Goal: Check status: Check status

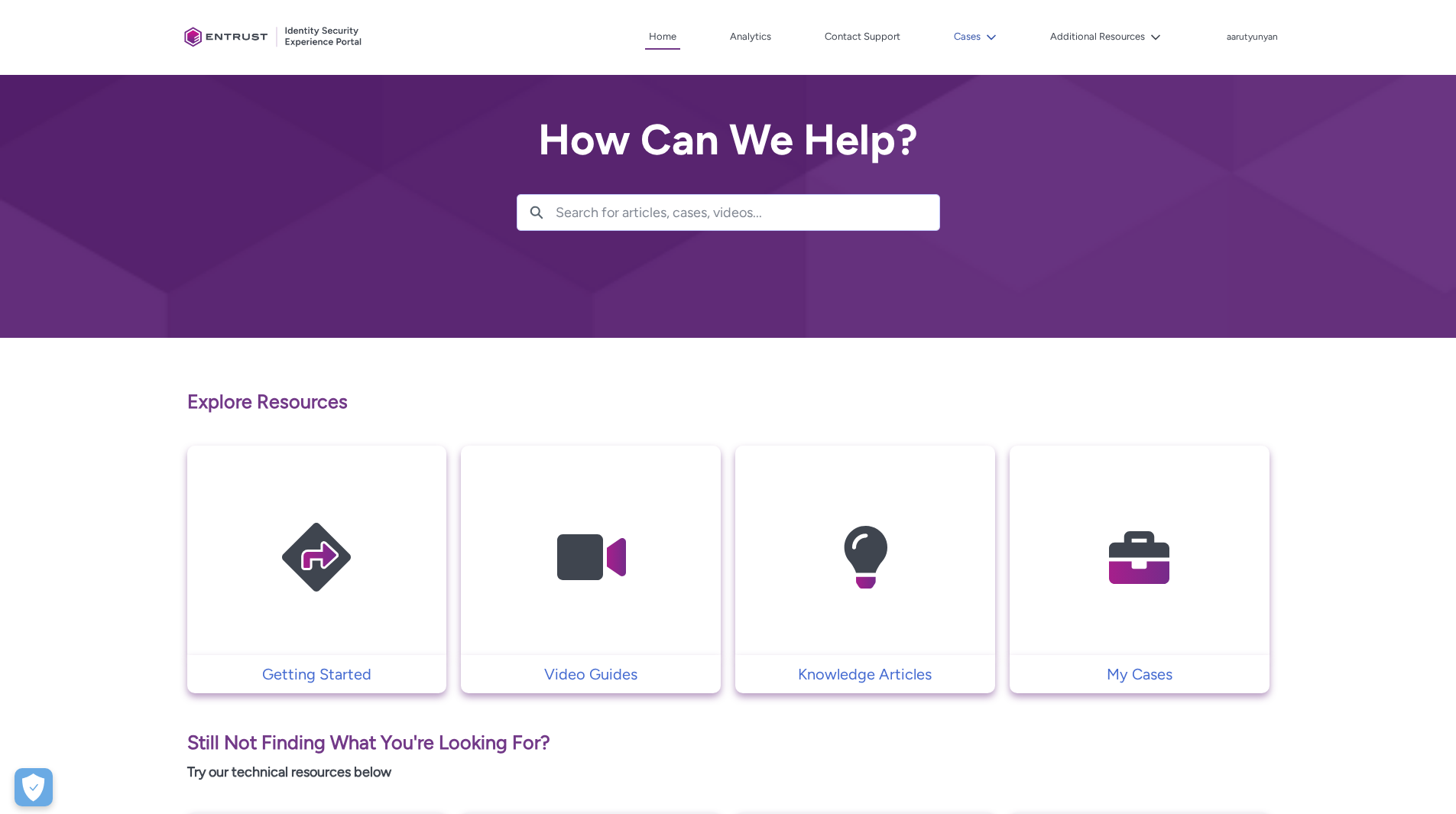
click at [995, 32] on icon at bounding box center [991, 37] width 11 height 11
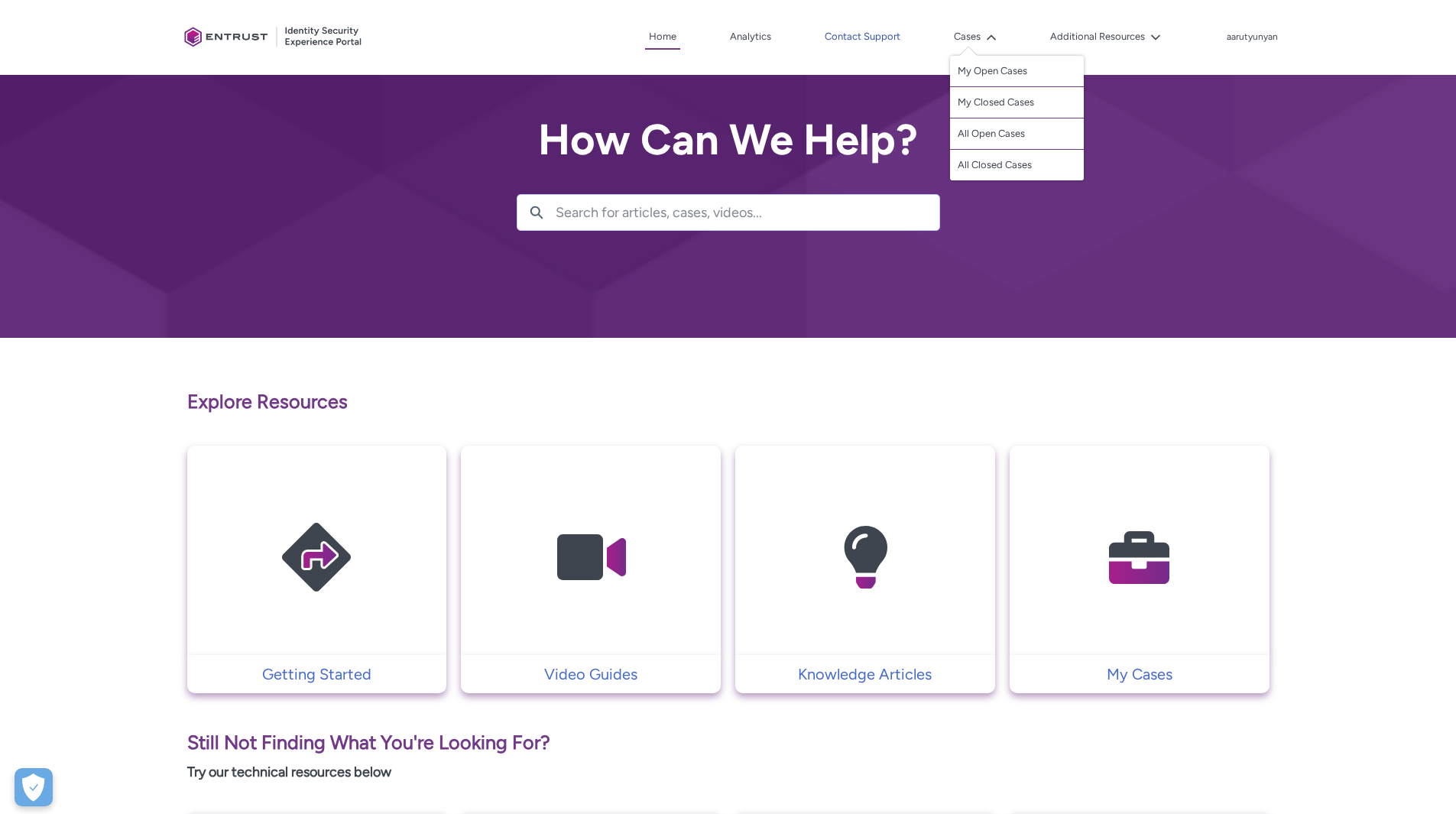
click at [882, 36] on link "Contact Support" at bounding box center [862, 37] width 83 height 23
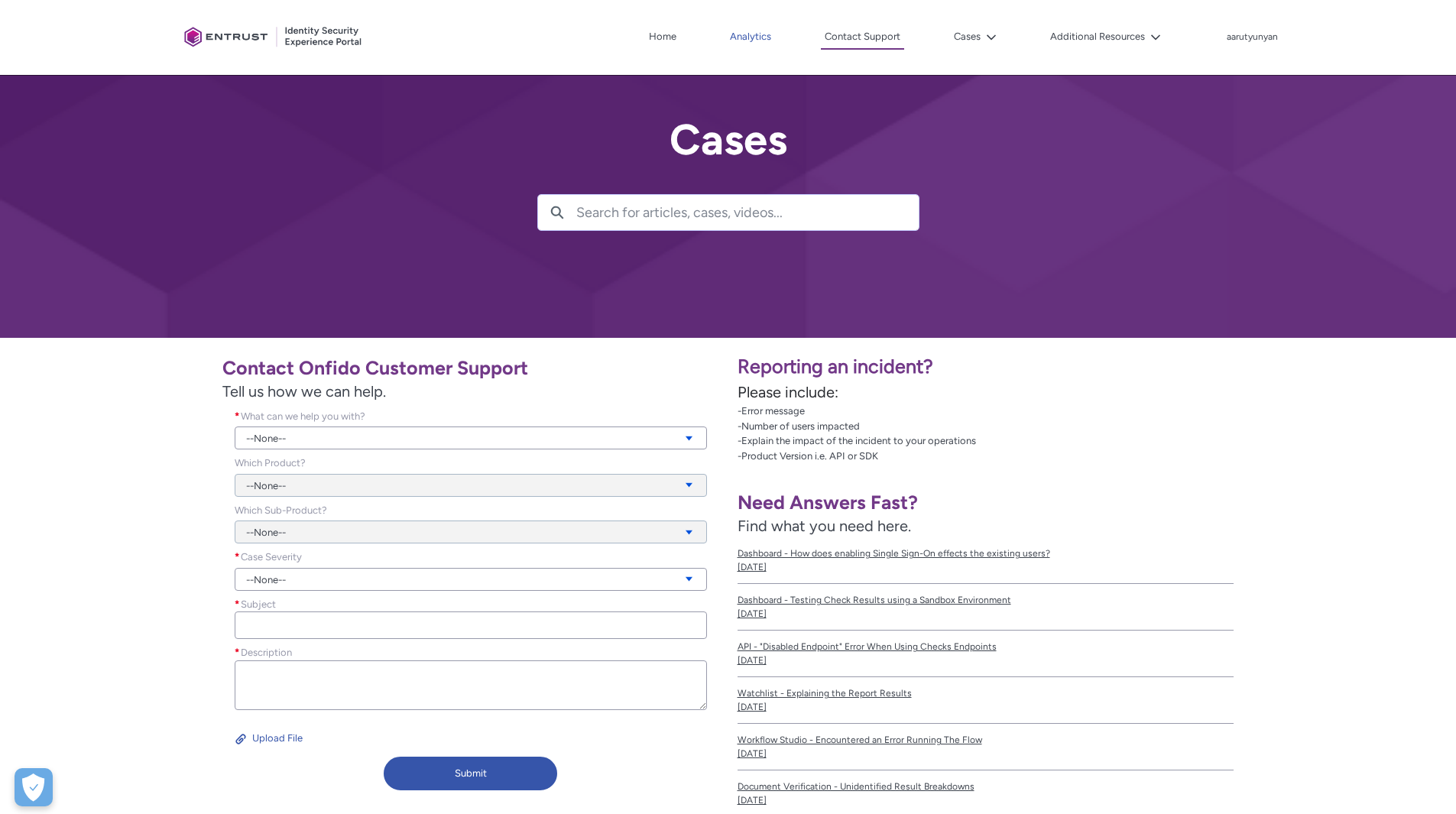
click at [752, 37] on link "Analytics" at bounding box center [750, 37] width 49 height 23
click at [673, 31] on link "Home" at bounding box center [662, 37] width 35 height 23
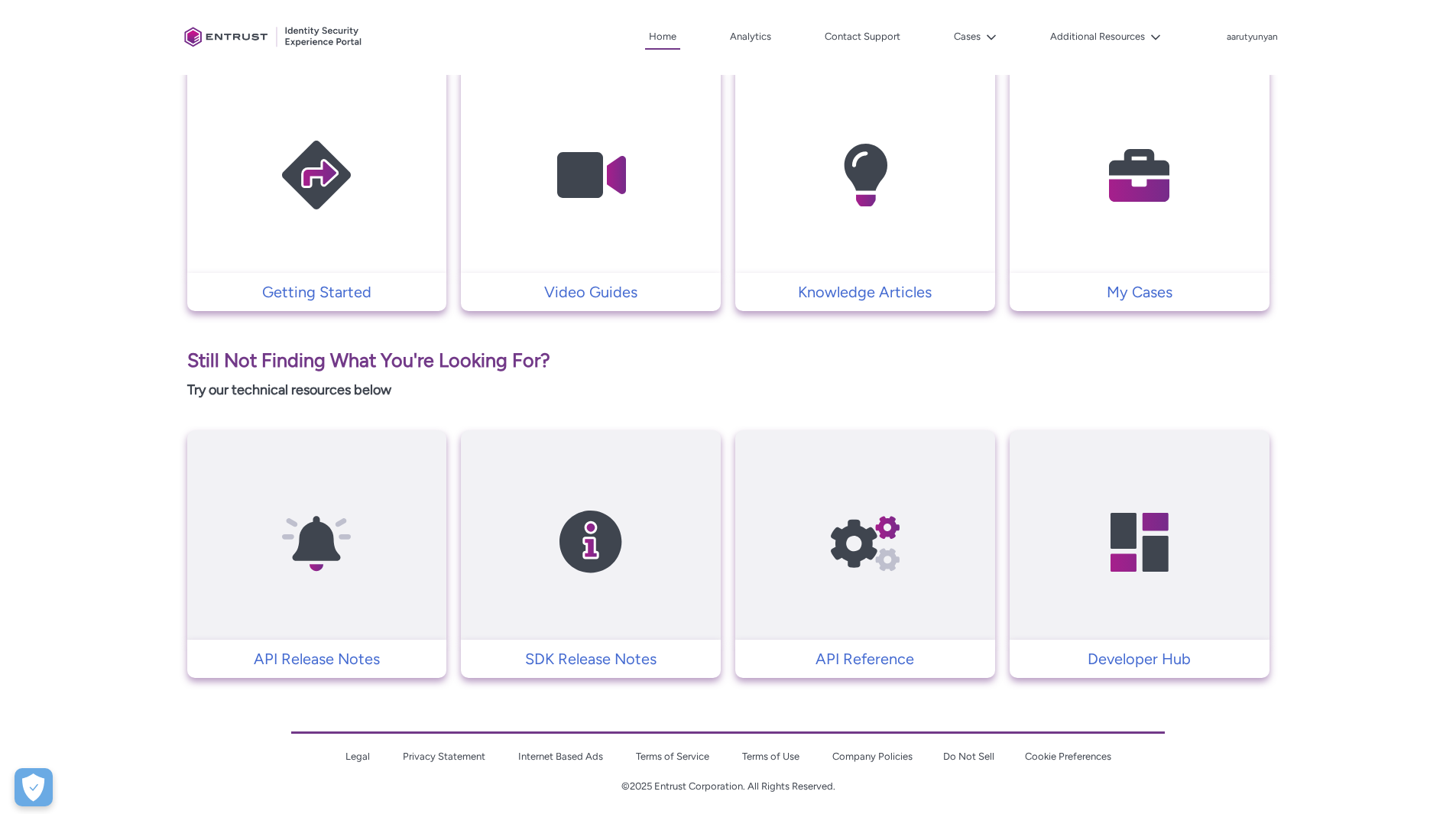
scroll to position [391, 0]
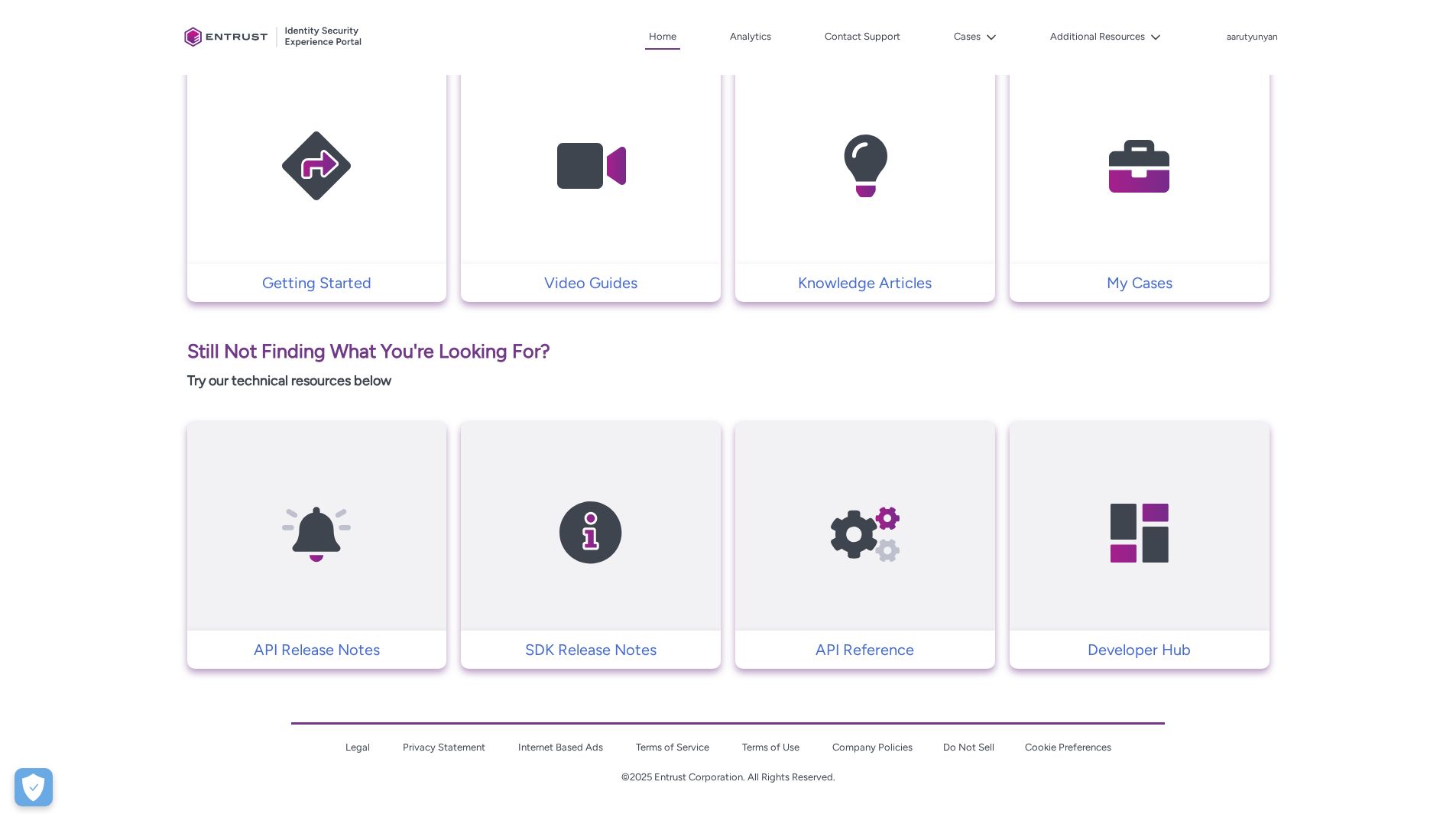
click at [1206, 260] on td at bounding box center [1139, 159] width 259 height 210
click at [1155, 281] on p "My Cases" at bounding box center [1139, 283] width 244 height 23
